Goal: Find specific page/section: Find specific page/section

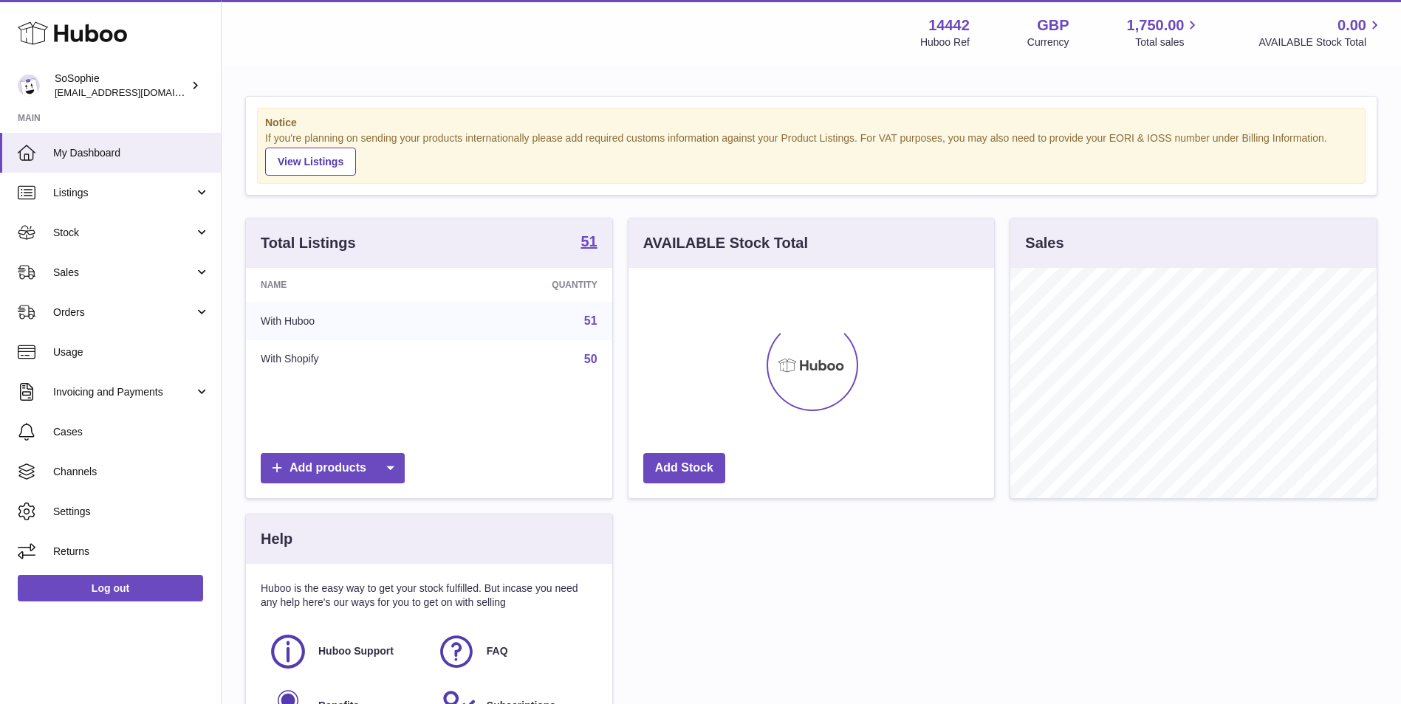
scroll to position [230, 365]
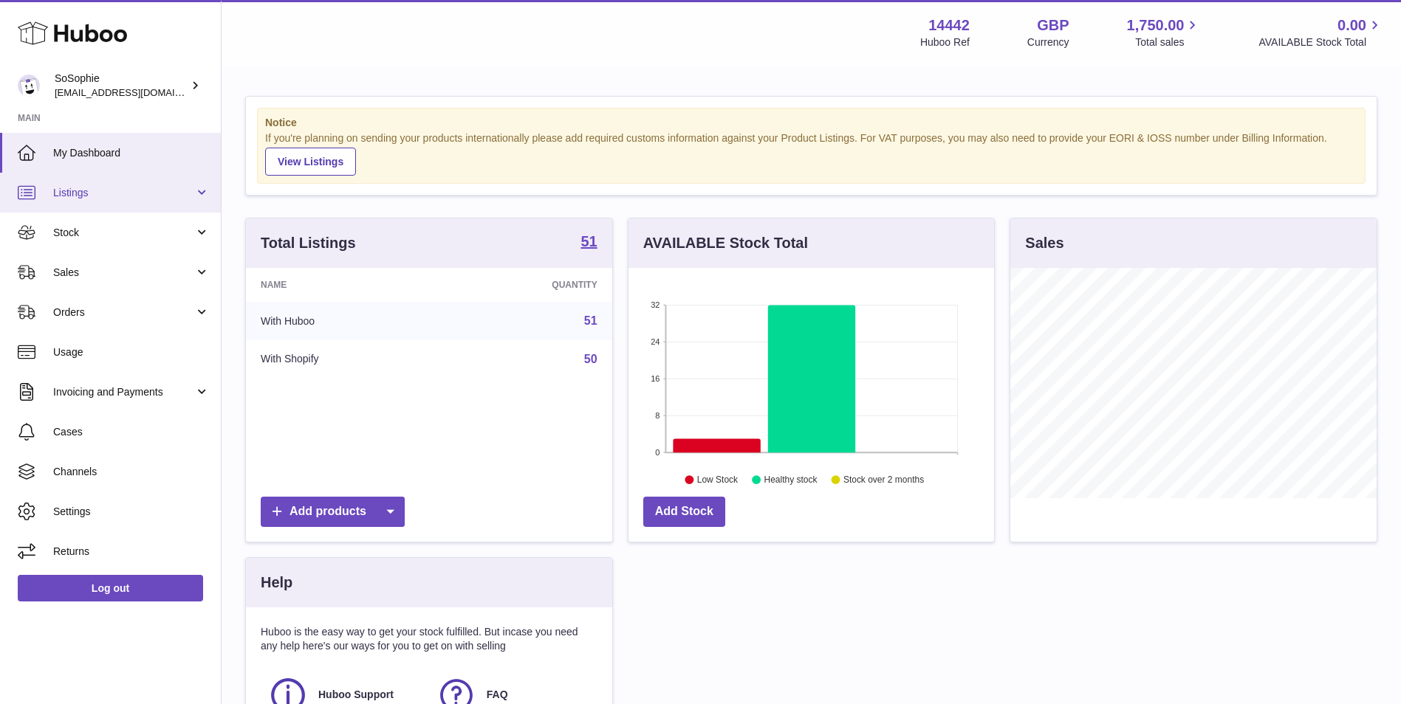
click at [157, 205] on link "Listings" at bounding box center [110, 193] width 221 height 40
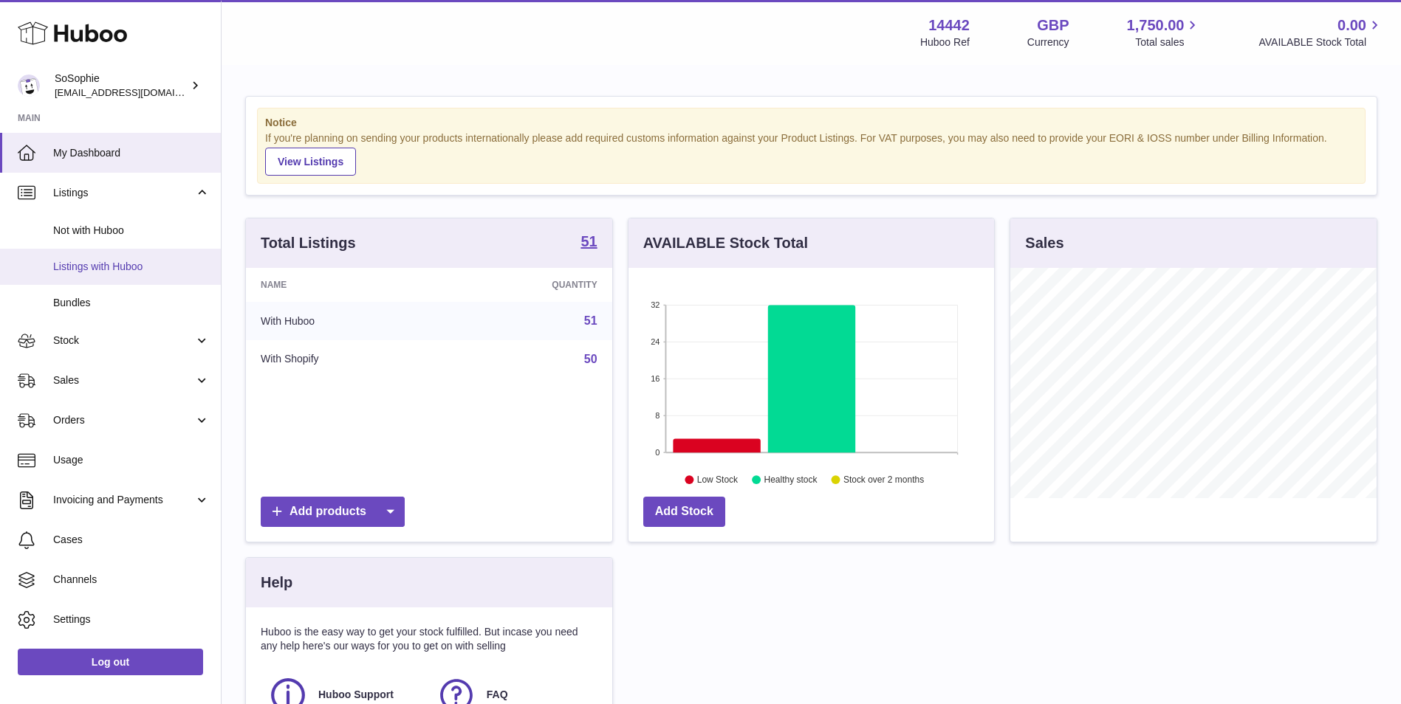
click at [157, 262] on span "Listings with Huboo" at bounding box center [131, 267] width 157 height 14
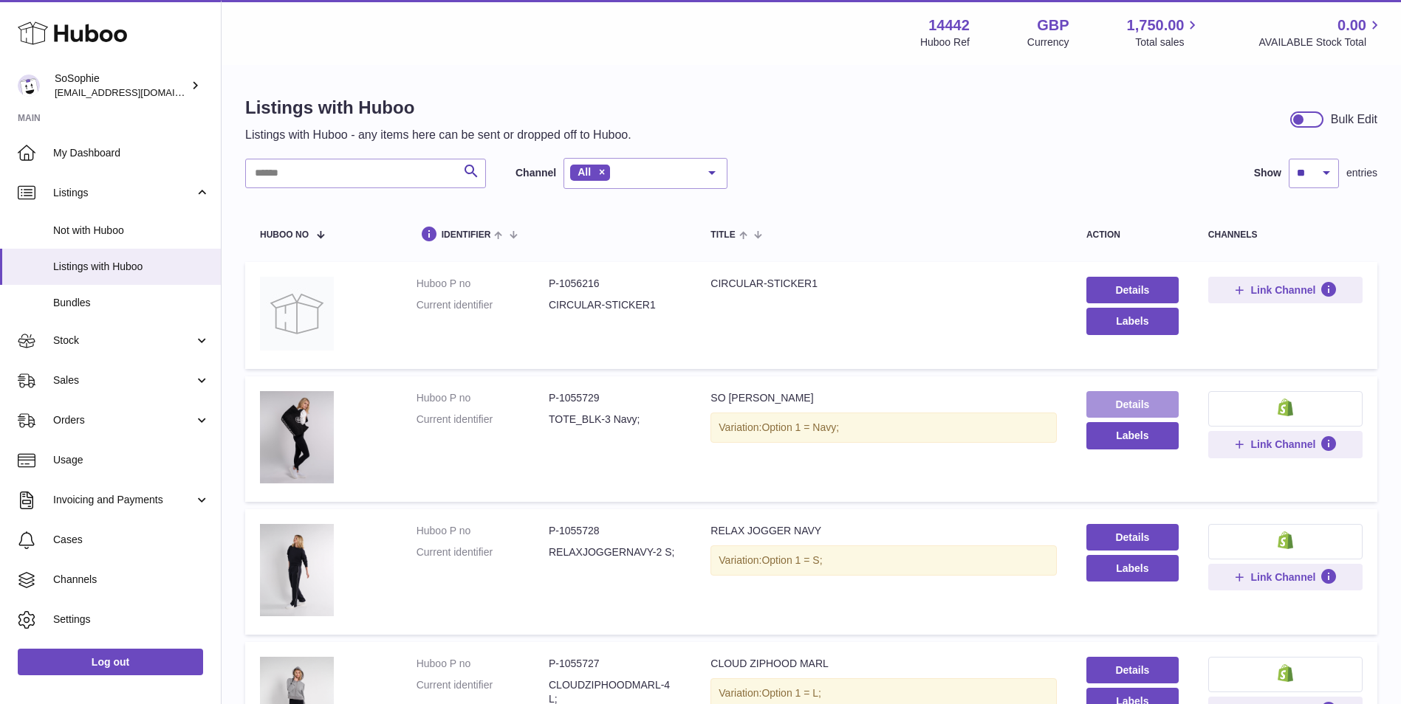
click at [1141, 397] on link "Details" at bounding box center [1132, 404] width 92 height 27
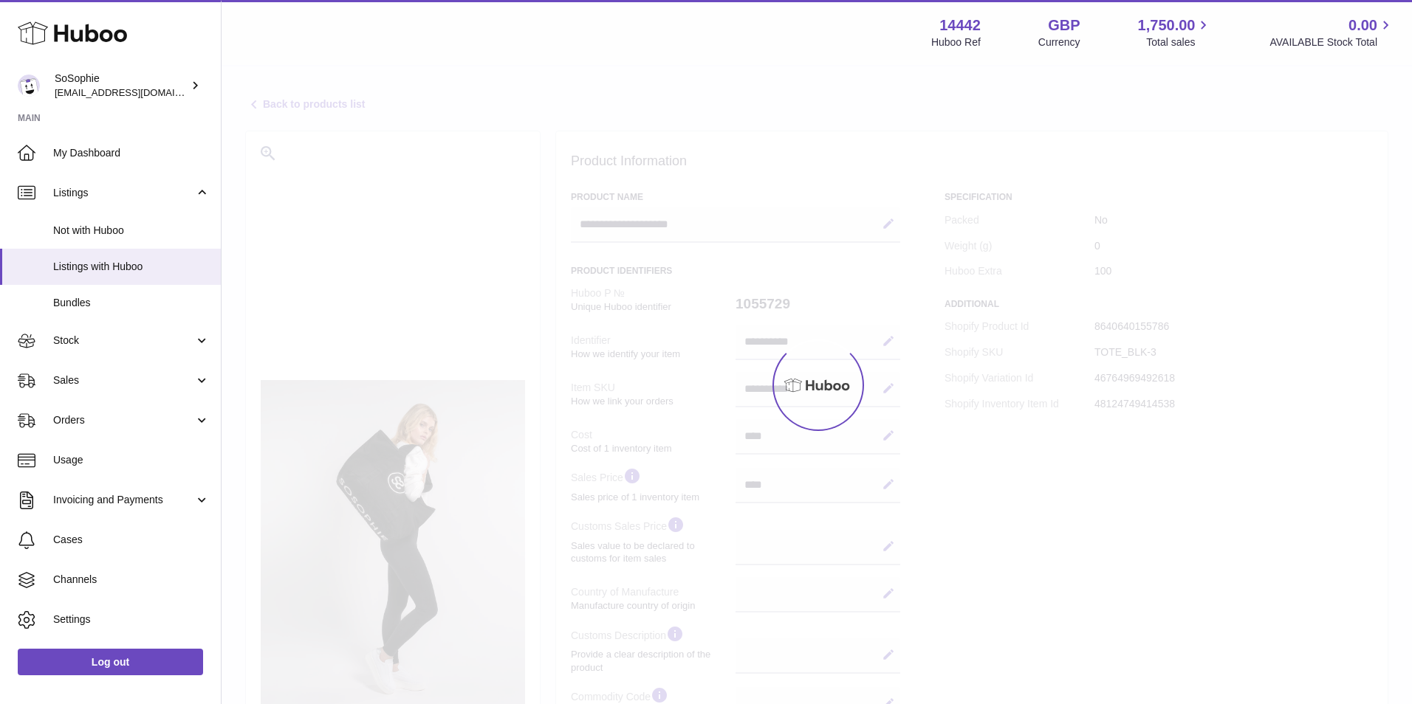
select select
select select "***"
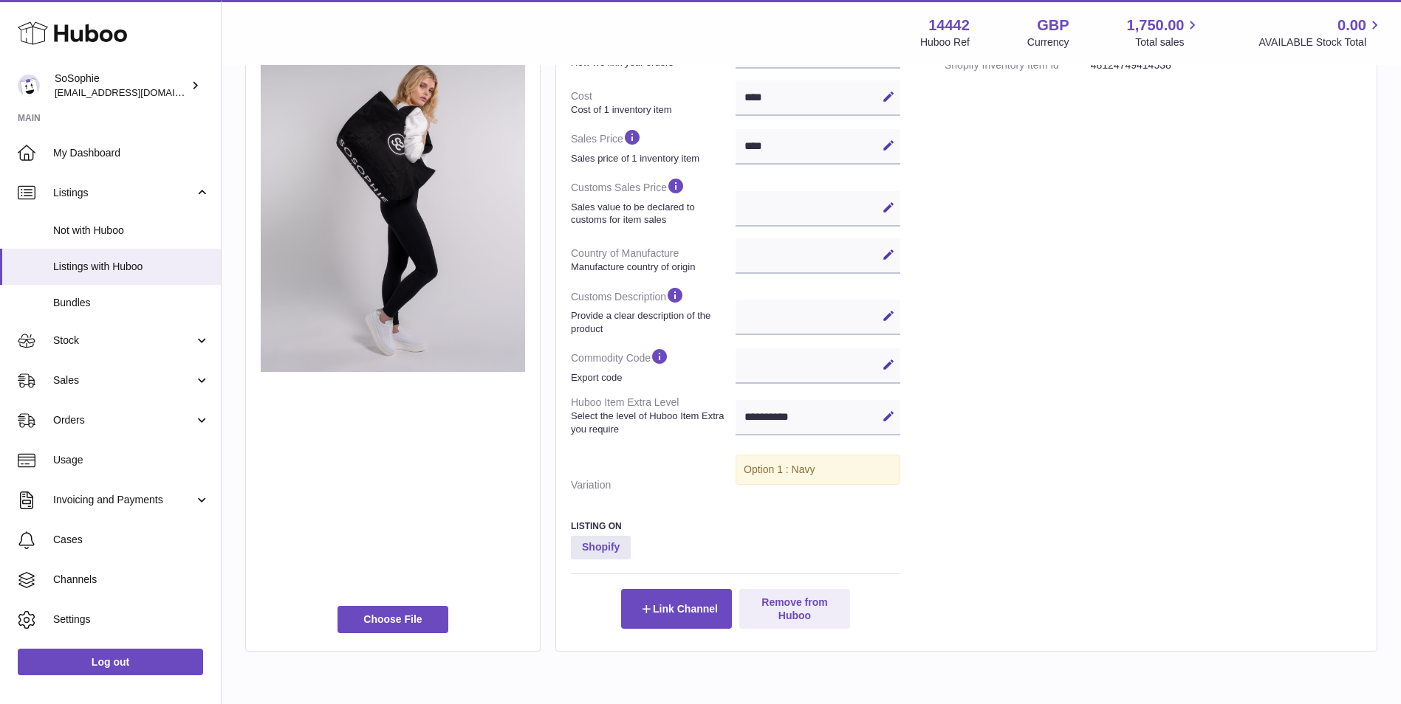
scroll to position [369, 0]
